Goal: Task Accomplishment & Management: Use online tool/utility

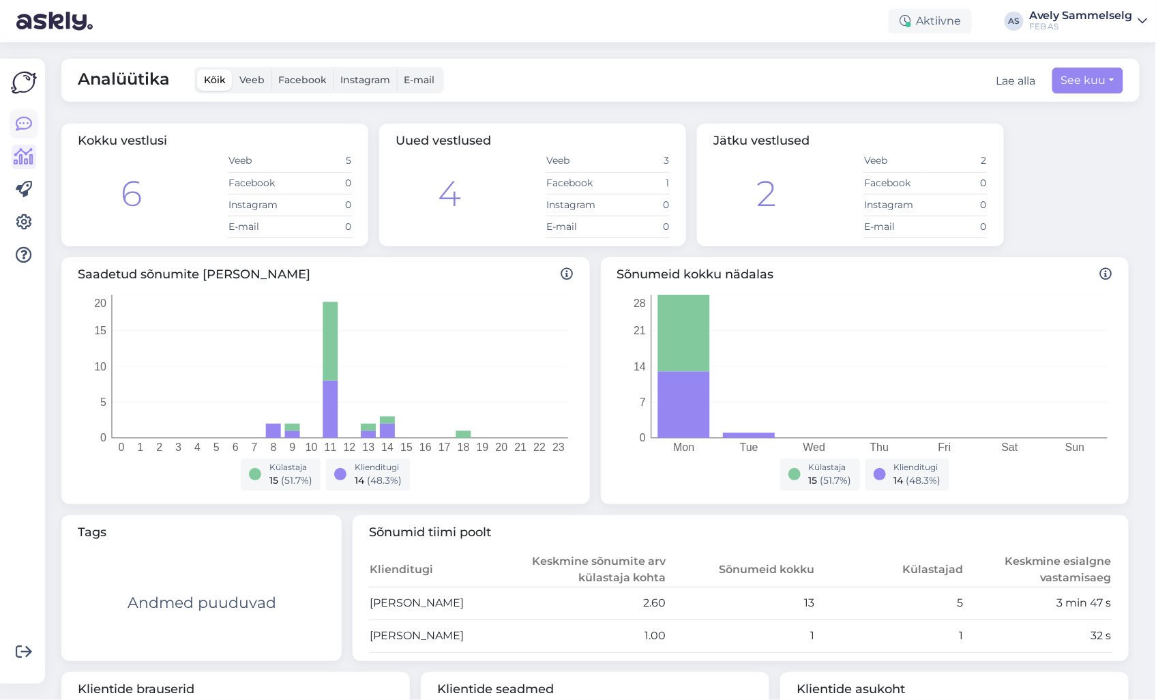
click at [23, 123] on icon at bounding box center [24, 124] width 16 height 16
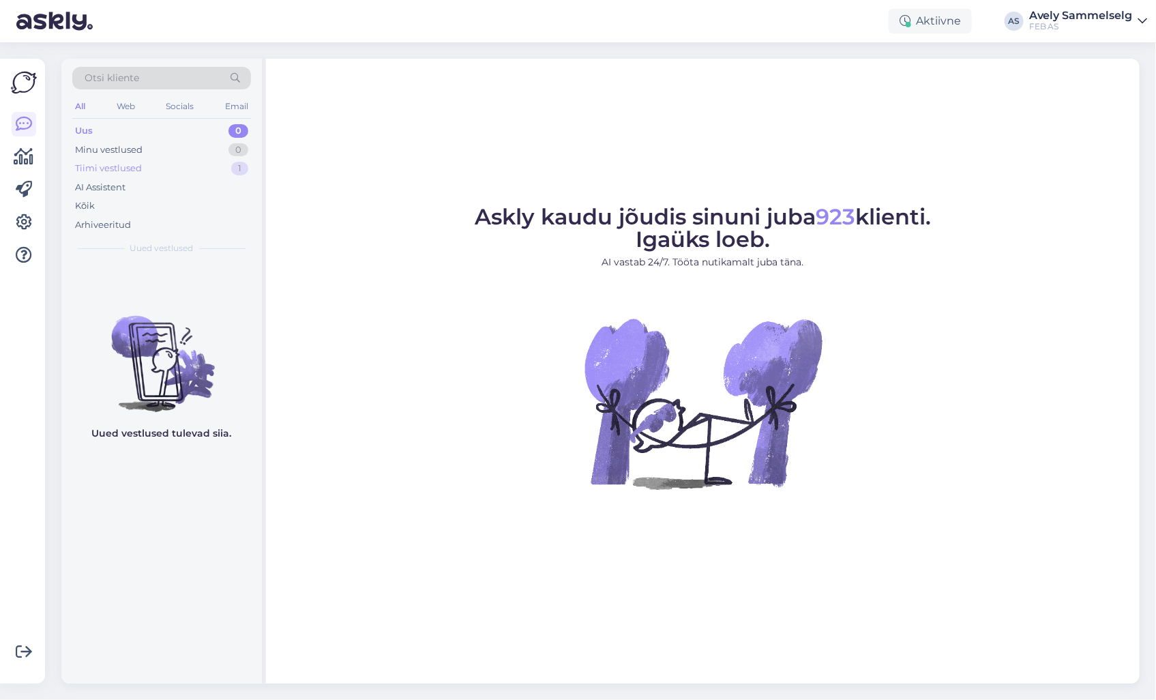
click at [214, 174] on div "Tiimi vestlused 1" at bounding box center [161, 168] width 179 height 19
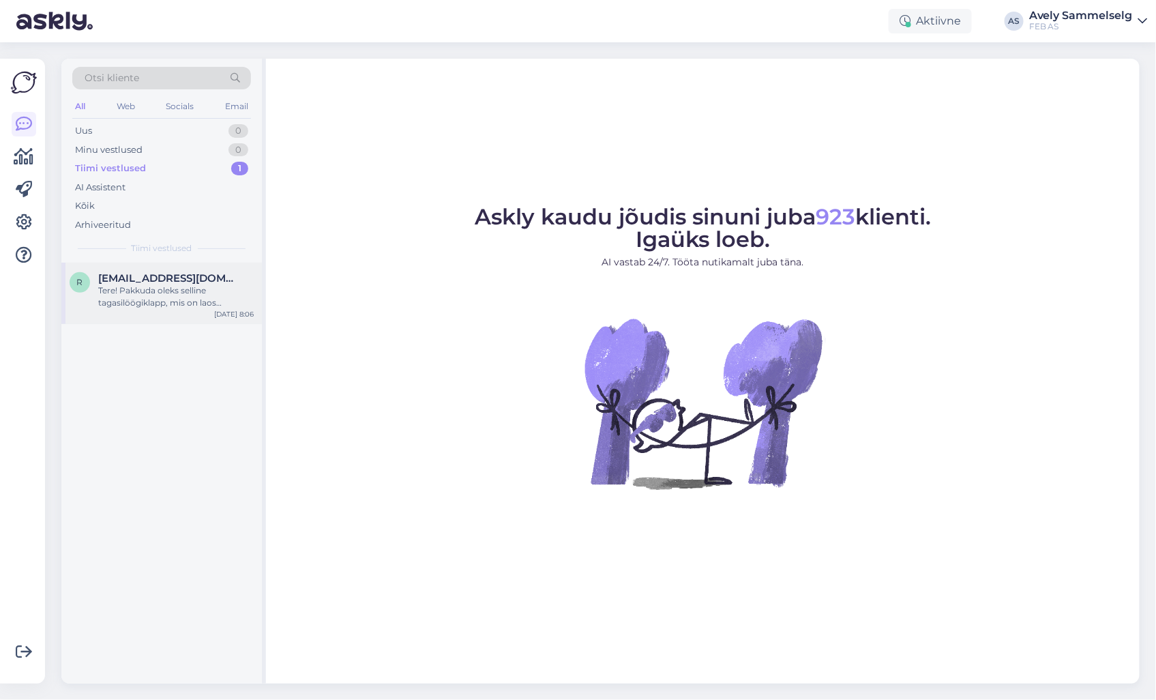
click at [172, 297] on div "Tere! Pakkuda oleks selline tagasilöögiklapp, mis on laos saadaval: https://www…" at bounding box center [176, 296] width 156 height 25
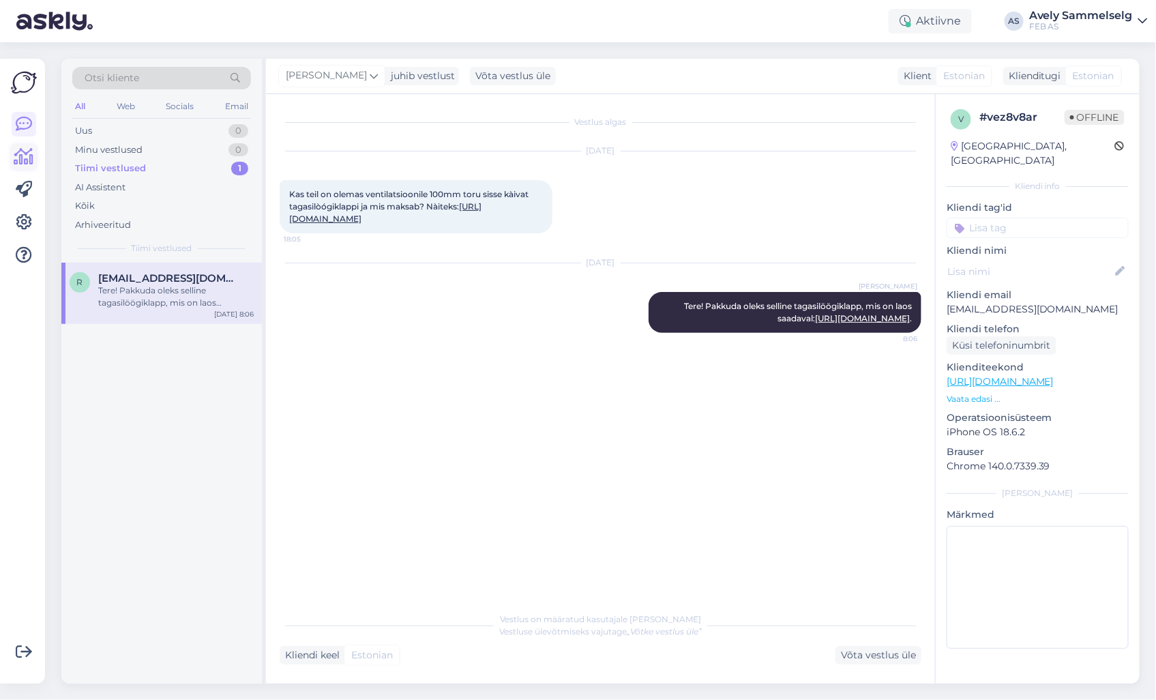
click at [16, 161] on icon at bounding box center [24, 157] width 20 height 16
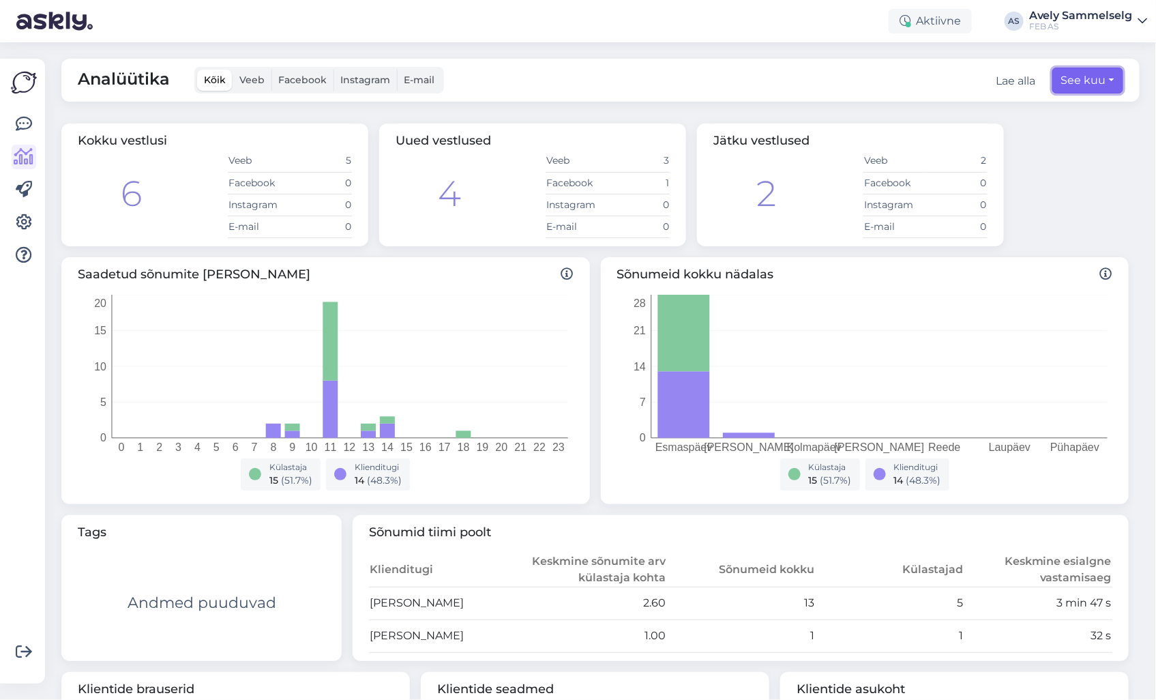
click at [1070, 87] on button "See kuu" at bounding box center [1088, 81] width 71 height 26
select select "8"
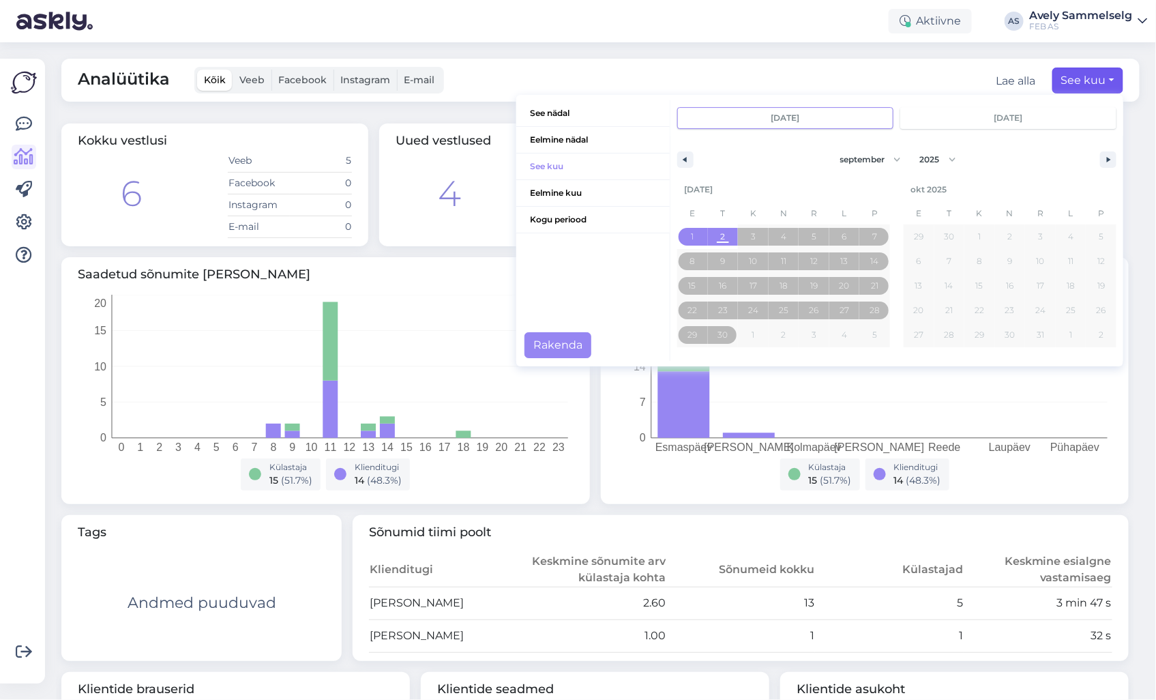
click at [650, 73] on div "Analüütika Kõik Veeb Facebook Instagram E-mail Lae alla See kuu See nädal Eelmi…" at bounding box center [600, 80] width 1078 height 43
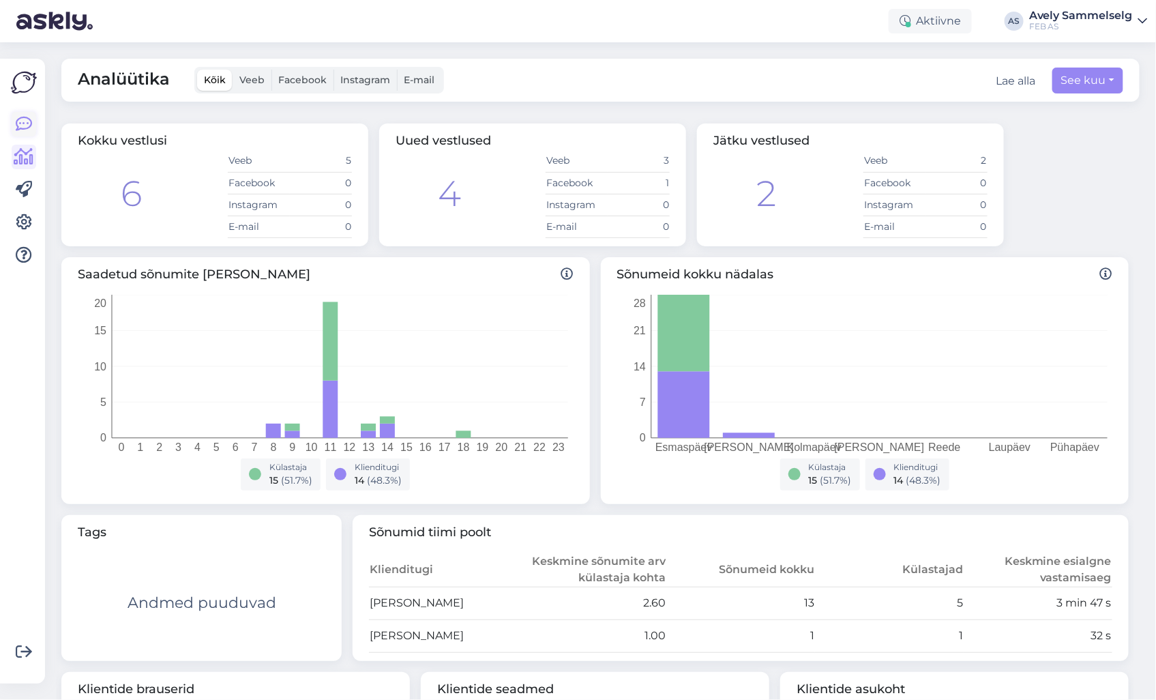
click at [18, 121] on icon at bounding box center [24, 124] width 16 height 16
